Goal: Check status: Check status

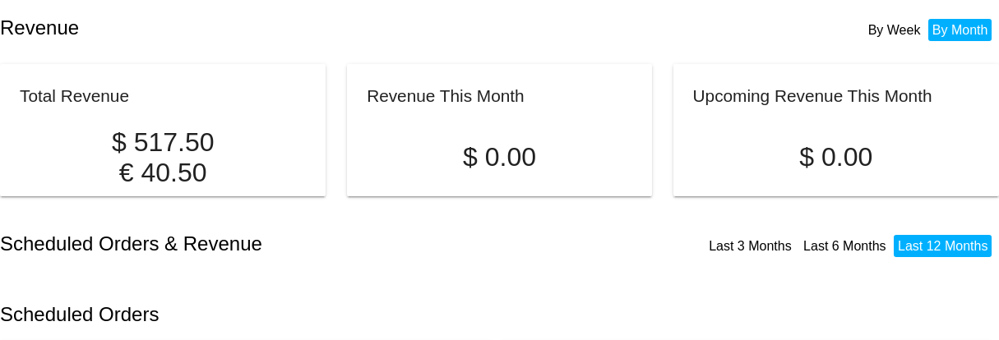
click at [894, 34] on li "By Week" at bounding box center [894, 30] width 61 height 22
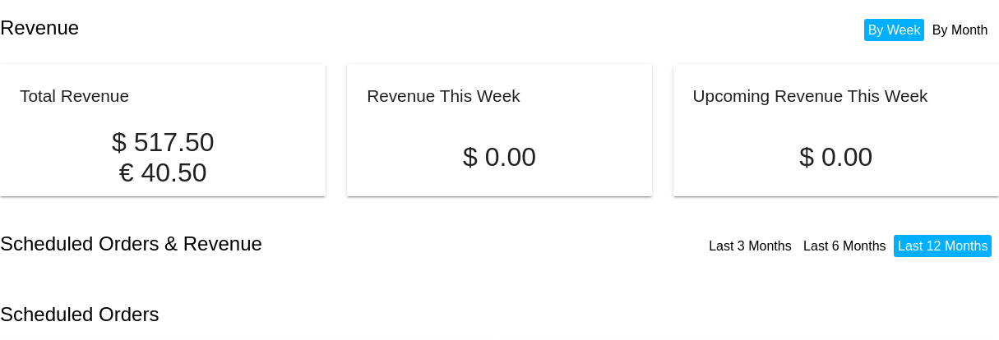
click at [947, 34] on li "By Month" at bounding box center [960, 30] width 64 height 22
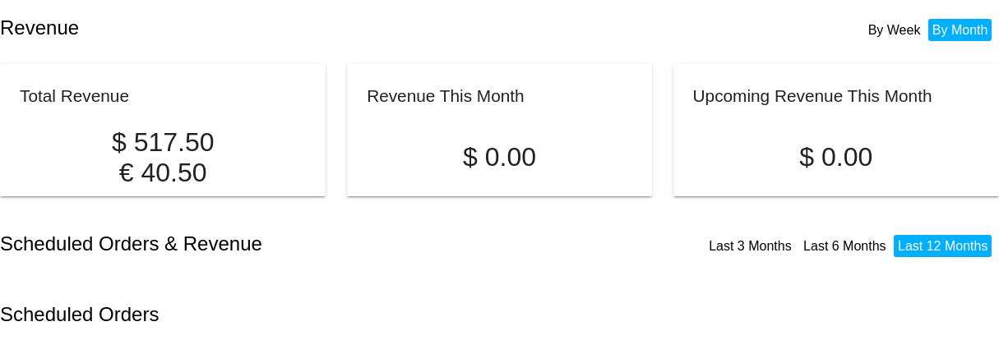
click at [841, 22] on div "By Week By Month" at bounding box center [912, 19] width 159 height 38
click at [901, 35] on li "By Week" at bounding box center [894, 30] width 61 height 22
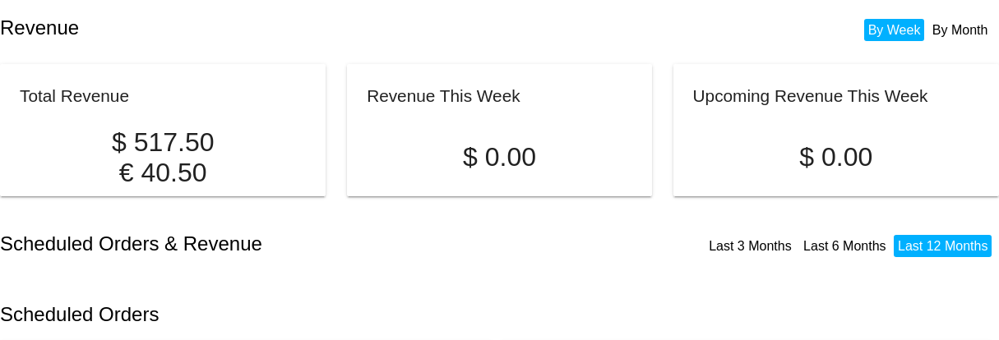
click at [937, 35] on li "By Month" at bounding box center [960, 30] width 64 height 22
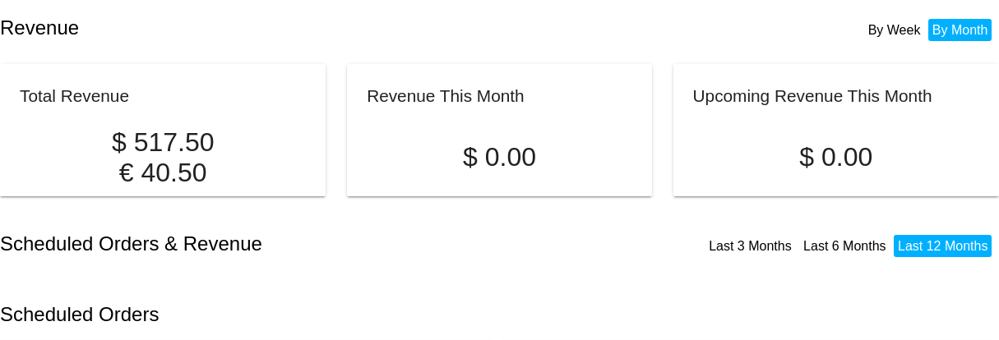
click at [842, 253] on link "Last 6 Months" at bounding box center [844, 246] width 83 height 14
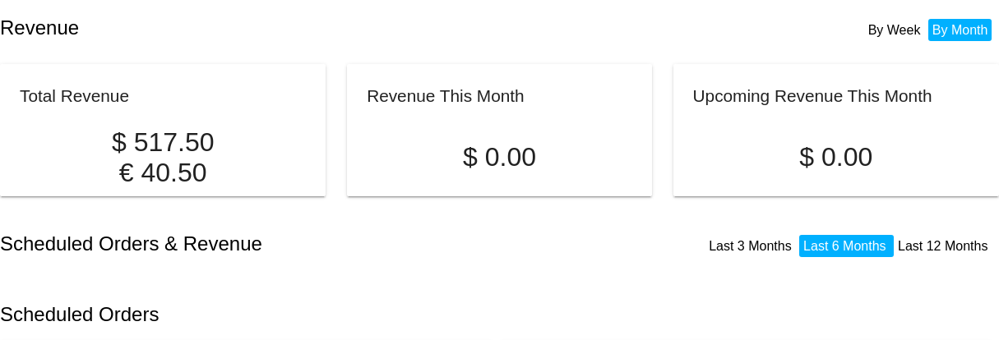
click at [758, 255] on li "Last 3 Months" at bounding box center [752, 246] width 95 height 22
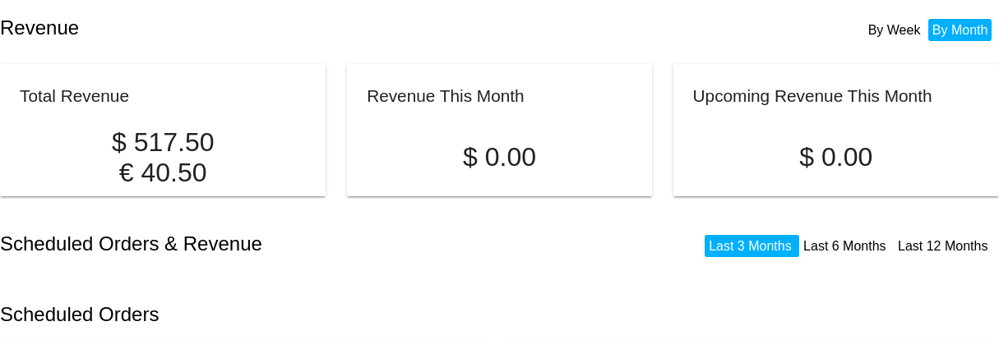
click at [889, 27] on li "By Week" at bounding box center [894, 30] width 61 height 22
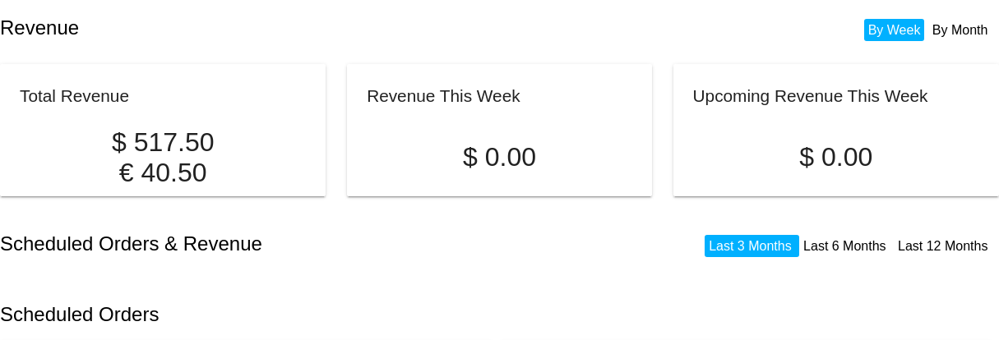
click at [537, 12] on div "Revenue By Week By Month" at bounding box center [499, 28] width 999 height 56
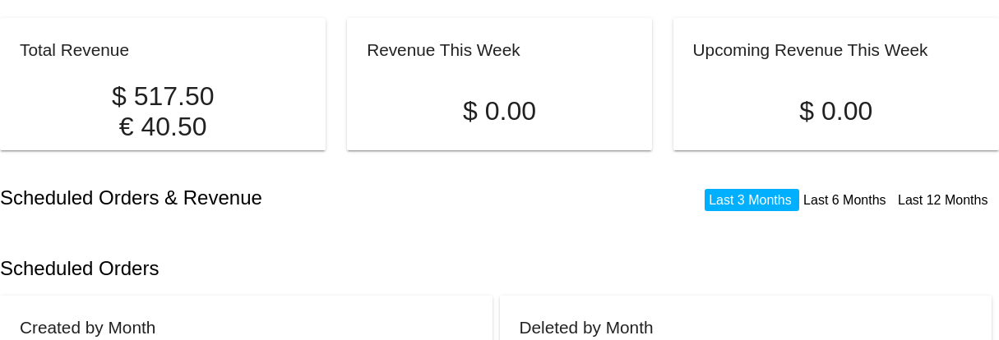
scroll to position [94, 0]
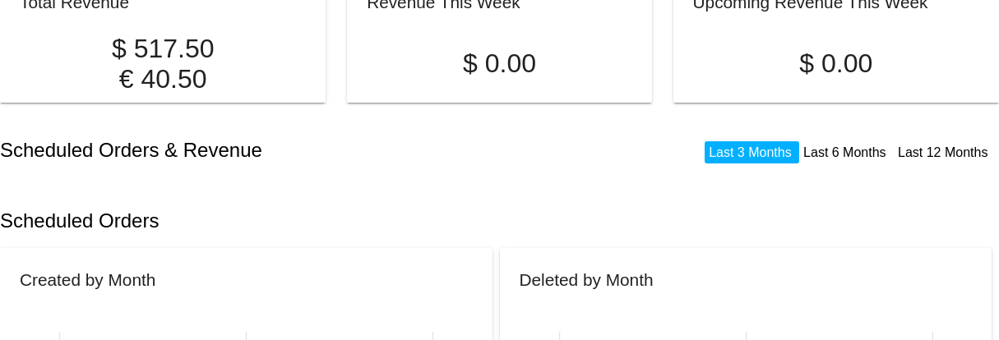
click at [811, 159] on link "Last 6 Months" at bounding box center [844, 153] width 83 height 14
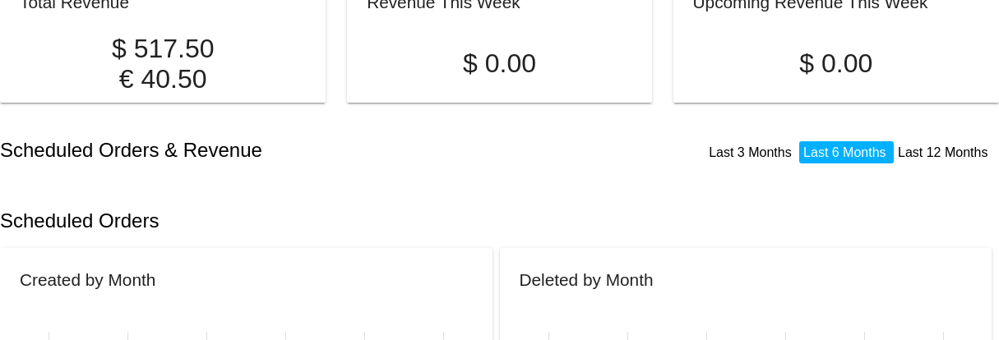
click at [922, 159] on link "Last 12 Months" at bounding box center [943, 153] width 90 height 14
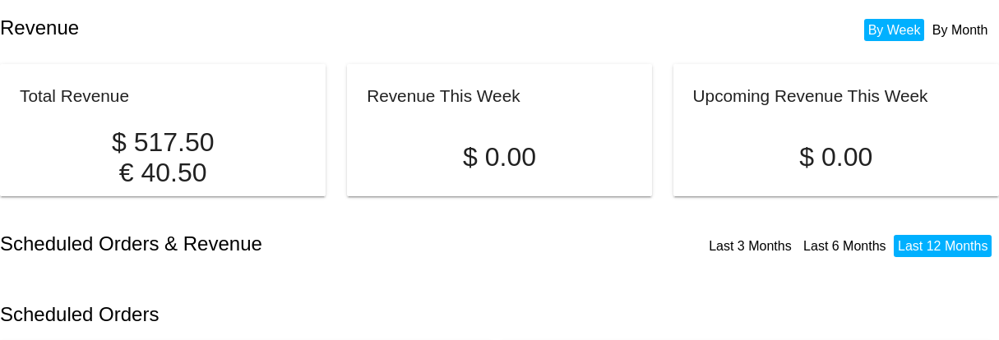
scroll to position [144, 0]
